Goal: Task Accomplishment & Management: Manage account settings

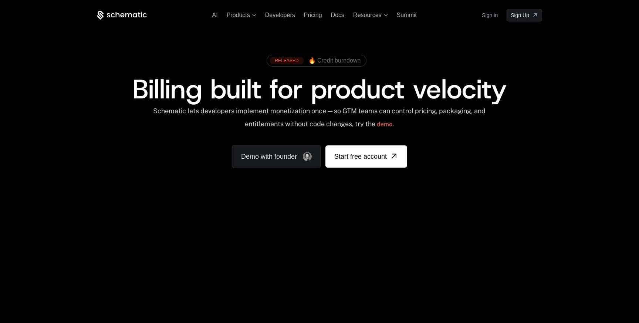
click at [497, 11] on link "Sign in" at bounding box center [490, 15] width 16 height 12
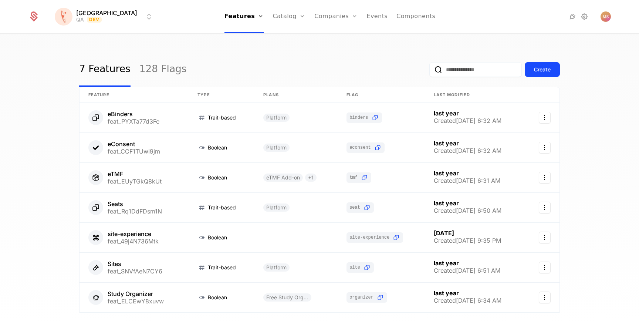
click at [153, 67] on link "128 Flags" at bounding box center [162, 69] width 47 height 35
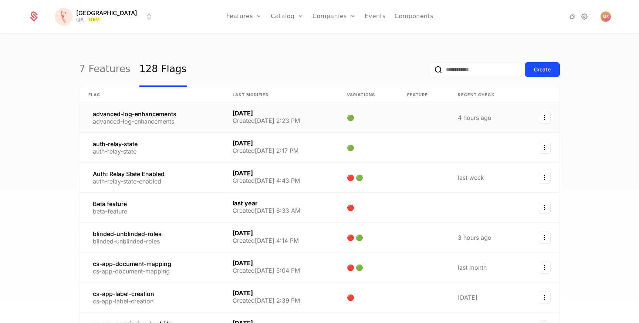
click at [549, 118] on icon "Select action" at bounding box center [545, 118] width 12 height 12
click at [143, 111] on link at bounding box center [151, 118] width 144 height 30
click at [105, 94] on th "Flag" at bounding box center [151, 95] width 144 height 16
click at [461, 69] on input "email" at bounding box center [475, 69] width 92 height 15
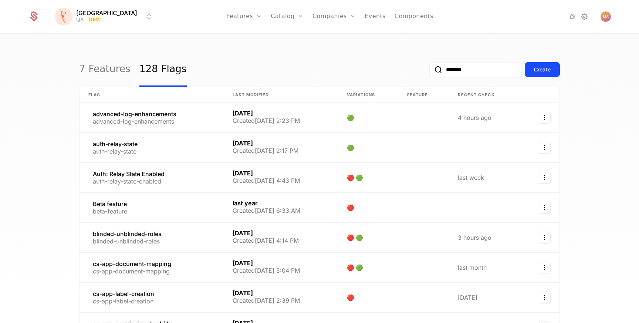
type input "********"
click at [429, 71] on button "submit" at bounding box center [429, 71] width 0 height 0
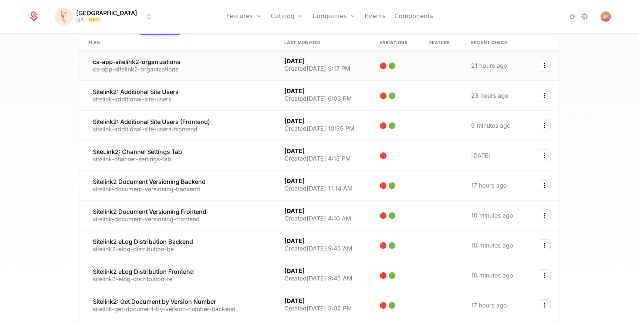
scroll to position [55, 0]
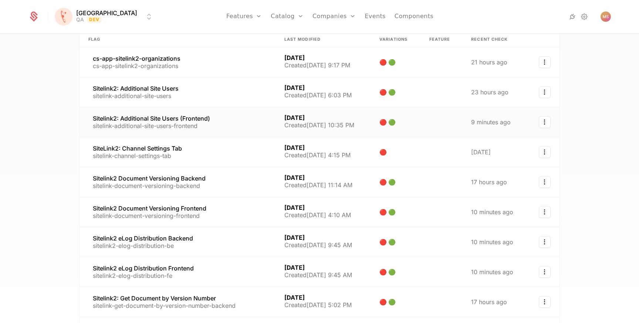
click at [172, 113] on link at bounding box center [177, 122] width 196 height 30
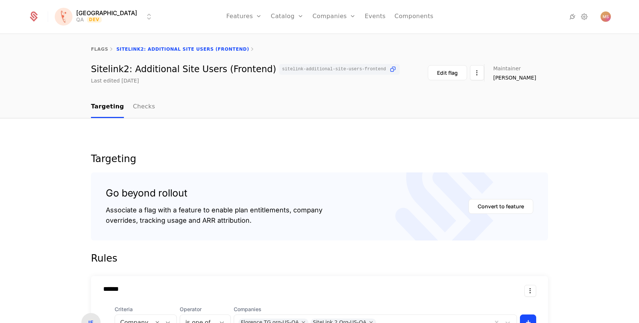
click at [101, 20] on html "Florence QA Dev Features Features Flags Catalog Plans Add Ons Credits Configura…" at bounding box center [319, 161] width 639 height 323
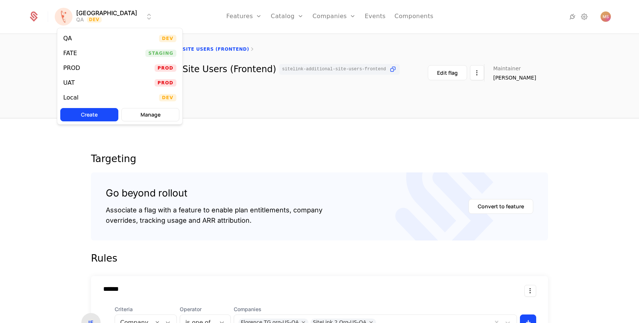
click at [92, 78] on div "UAT Prod" at bounding box center [119, 82] width 125 height 15
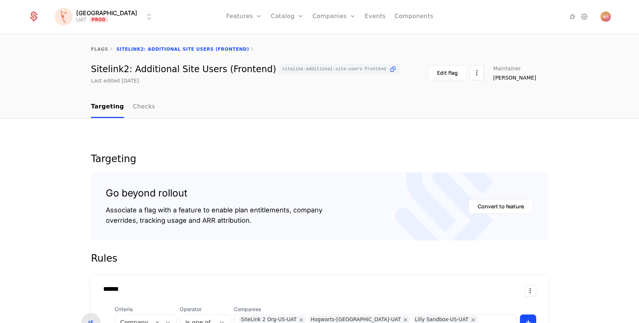
click at [312, 43] on div "Companies Users" at bounding box center [338, 41] width 52 height 35
click at [321, 39] on link "Companies" at bounding box center [338, 36] width 34 height 6
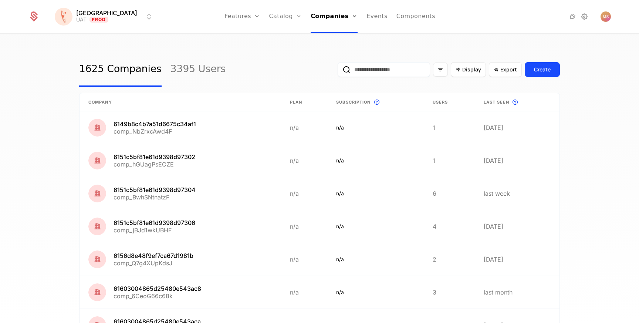
click at [375, 72] on input "email" at bounding box center [383, 69] width 92 height 15
type input "*****"
click at [337, 71] on button "submit" at bounding box center [337, 71] width 0 height 0
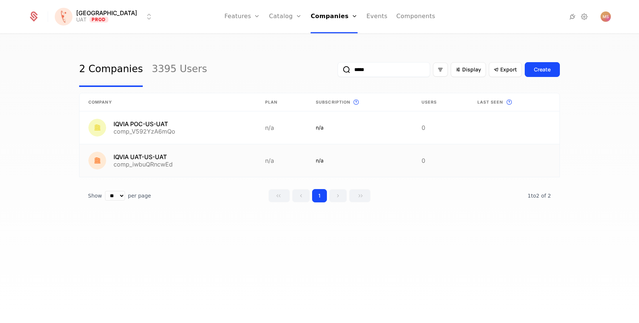
click at [149, 154] on link at bounding box center [167, 160] width 177 height 33
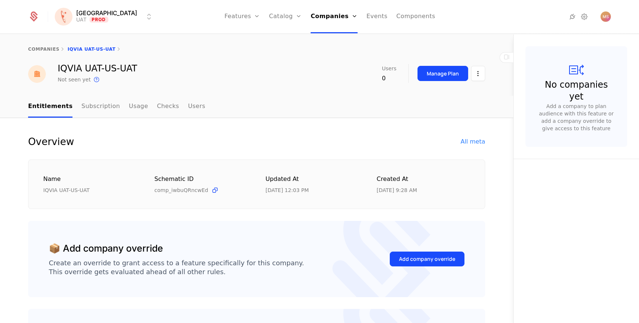
click at [475, 75] on html "Florence UAT Prod Features Features Flags Catalog Plans Add Ons Credits Configu…" at bounding box center [319, 161] width 639 height 323
click at [458, 91] on div "Edit company" at bounding box center [443, 95] width 46 height 10
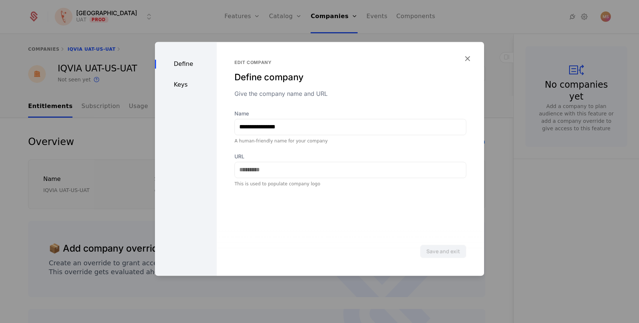
click at [186, 68] on div "Define" at bounding box center [186, 64] width 62 height 9
click at [183, 84] on div "Keys" at bounding box center [186, 84] width 62 height 9
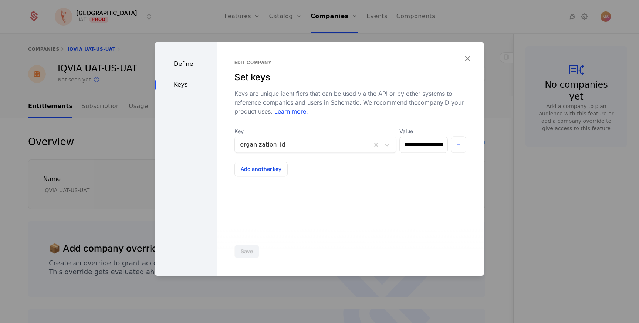
click at [341, 143] on div at bounding box center [303, 144] width 126 height 10
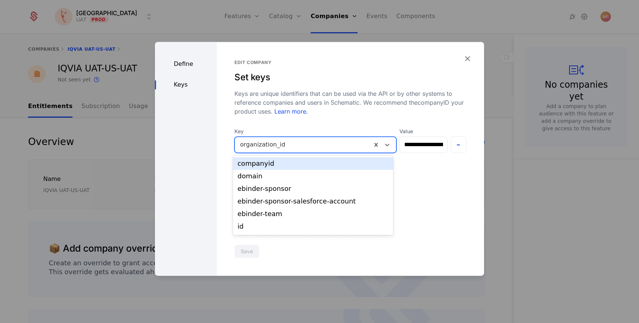
click at [341, 143] on div at bounding box center [303, 144] width 126 height 10
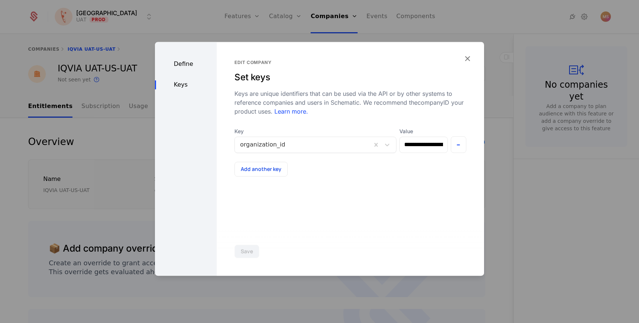
click at [263, 170] on button "Add another key" at bounding box center [260, 169] width 53 height 15
click at [454, 177] on button "-" at bounding box center [459, 178] width 16 height 17
click at [261, 173] on button "Add another key" at bounding box center [260, 169] width 53 height 15
click at [411, 170] on div "Value" at bounding box center [423, 174] width 48 height 25
click at [411, 175] on input "Value" at bounding box center [423, 179] width 47 height 16
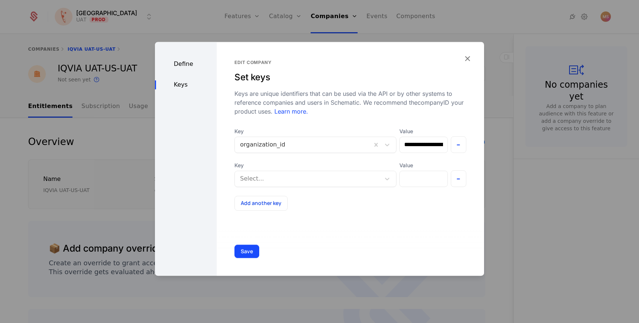
click at [384, 177] on div "Key Select..." at bounding box center [315, 174] width 162 height 25
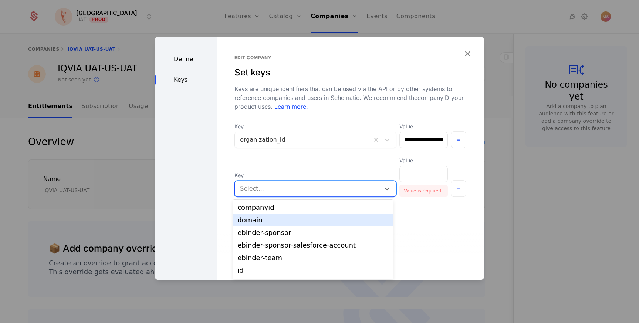
click at [413, 237] on div "Save" at bounding box center [350, 255] width 267 height 49
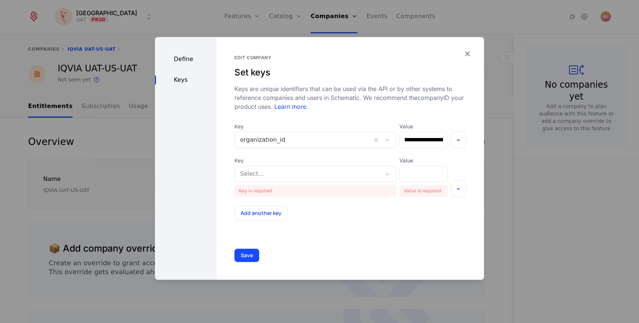
click at [355, 171] on div at bounding box center [307, 174] width 135 height 10
click at [422, 227] on div "**********" at bounding box center [350, 158] width 267 height 242
click at [350, 164] on div "Key Select..." at bounding box center [315, 169] width 162 height 25
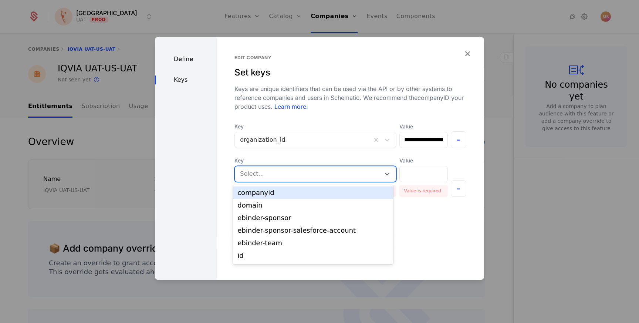
click at [347, 176] on div at bounding box center [307, 174] width 135 height 10
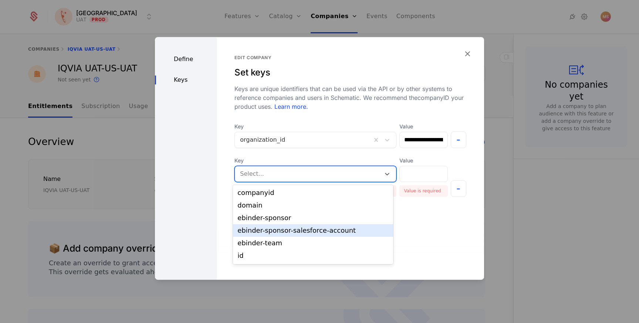
click at [327, 231] on div "ebinder-sponsor-salesforce-account" at bounding box center [312, 230] width 151 height 7
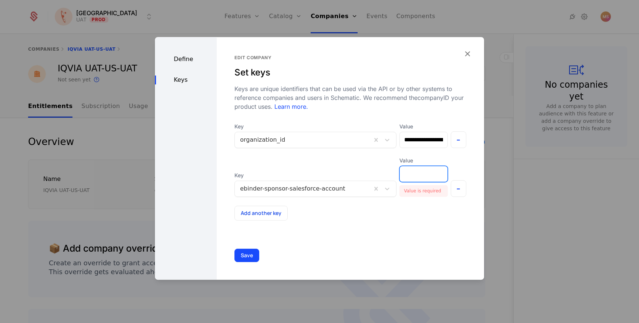
click at [410, 174] on input "Value" at bounding box center [423, 174] width 47 height 16
click at [468, 55] on icon "button" at bounding box center [467, 54] width 10 height 10
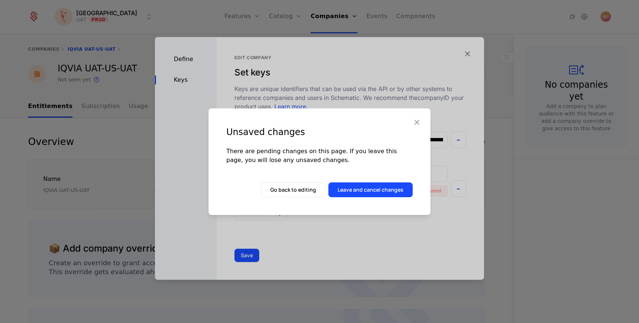
click at [346, 188] on button "Leave and cancel changes" at bounding box center [370, 189] width 84 height 15
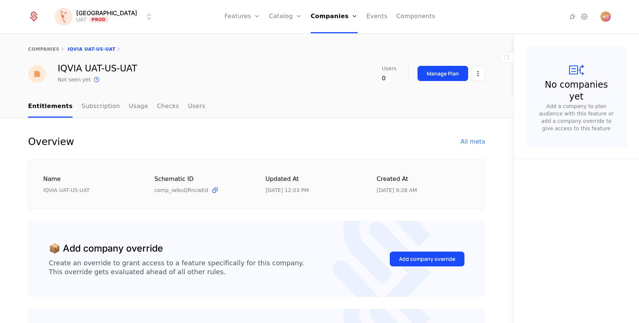
click at [233, 39] on link "Features" at bounding box center [250, 36] width 34 height 6
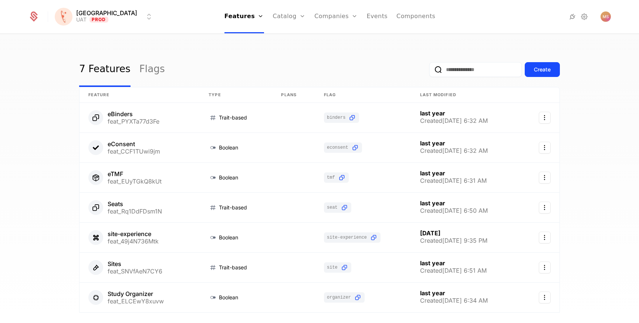
click at [139, 75] on link "Flags" at bounding box center [152, 69] width 26 height 35
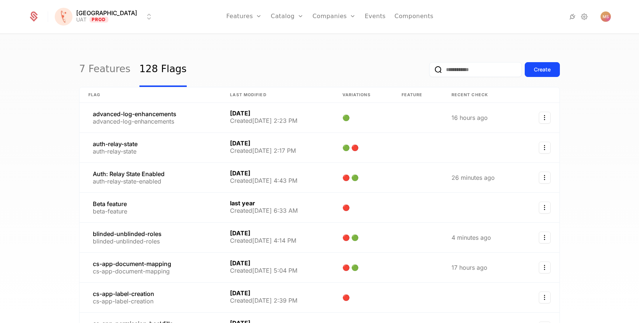
click at [104, 61] on link "7 Features" at bounding box center [104, 69] width 51 height 35
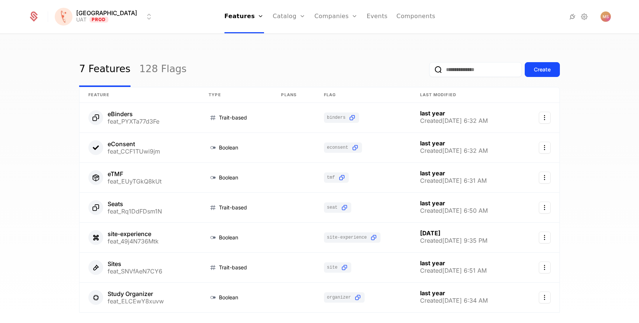
click at [155, 65] on link "128 Flags" at bounding box center [162, 69] width 47 height 35
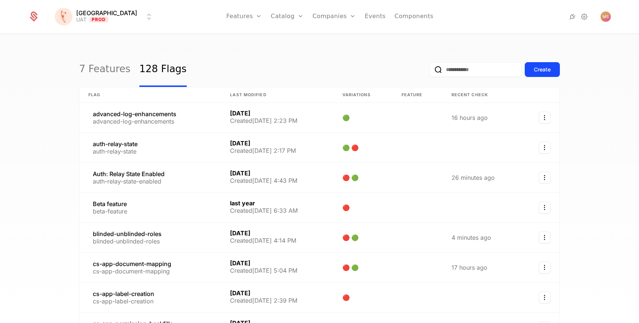
click at [455, 71] on input "email" at bounding box center [475, 69] width 92 height 15
click at [573, 19] on icon at bounding box center [572, 16] width 9 height 9
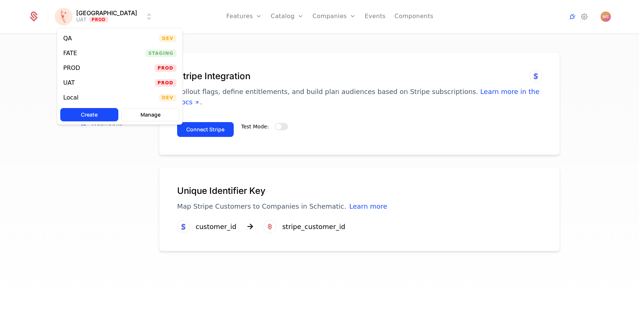
click at [72, 17] on html "Florence UAT Prod Features Features Flags Catalog Plans Add Ons Credits Configu…" at bounding box center [319, 161] width 639 height 323
click at [197, 22] on html "Florence UAT Prod Features Features Flags Catalog Plans Add Ons Credits Configu…" at bounding box center [319, 161] width 639 height 323
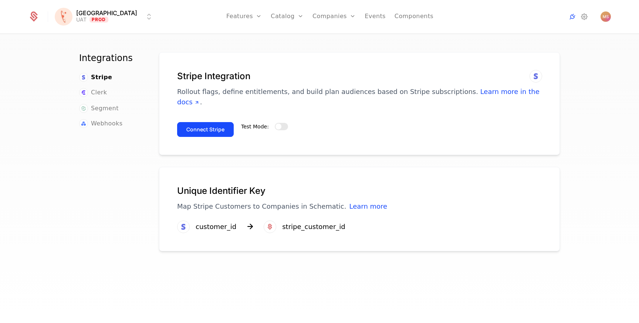
click at [235, 49] on link "Flags" at bounding box center [252, 48] width 34 height 6
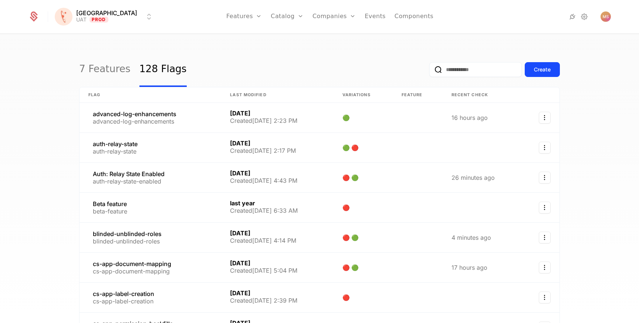
click at [364, 15] on link "Events" at bounding box center [374, 16] width 21 height 33
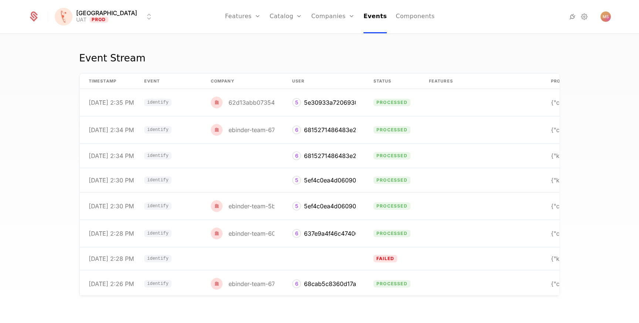
click at [396, 19] on link "Components" at bounding box center [415, 16] width 39 height 33
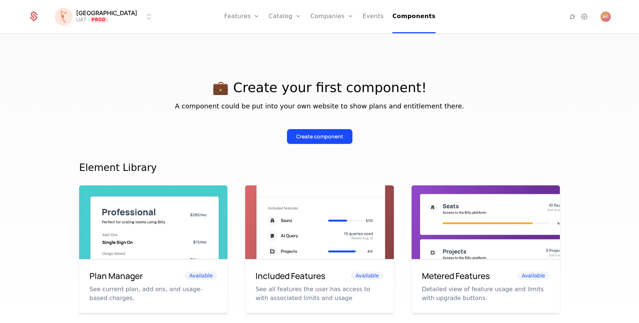
click at [363, 16] on link "Events" at bounding box center [373, 16] width 21 height 33
